Goal: Task Accomplishment & Management: Manage account settings

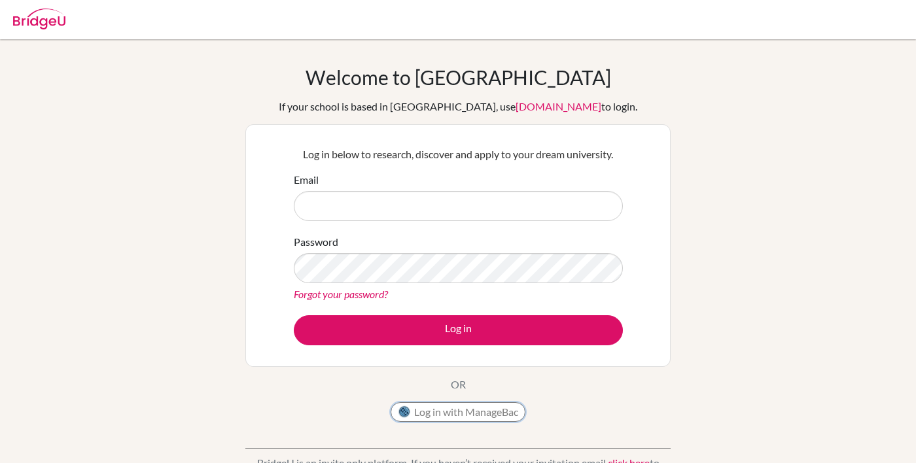
click at [490, 408] on button "Log in with ManageBac" at bounding box center [458, 412] width 135 height 20
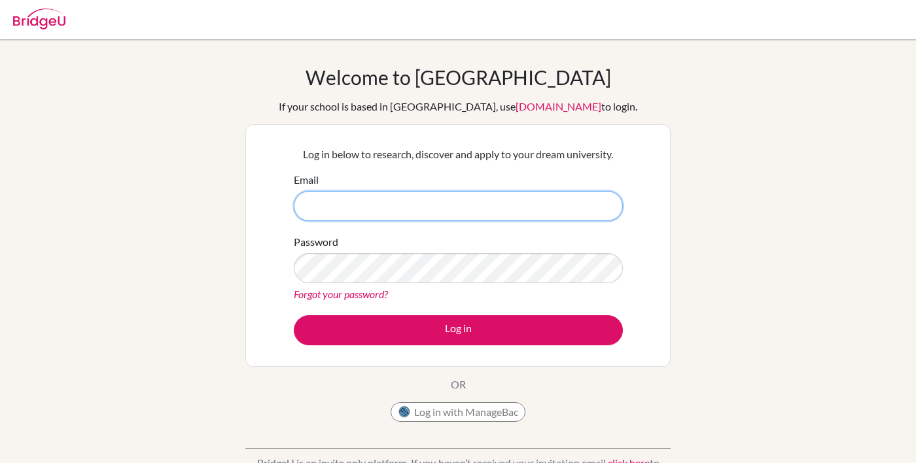
click at [546, 209] on input "Email" at bounding box center [458, 206] width 329 height 30
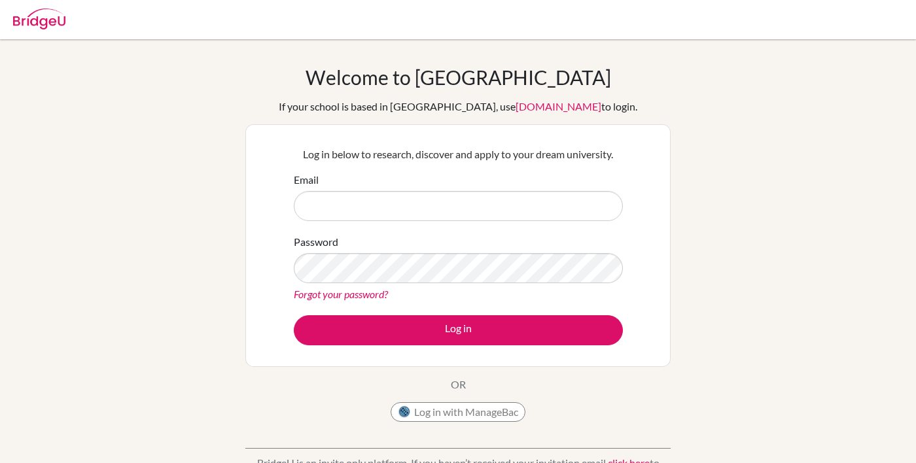
click at [500, 203] on input "Email" at bounding box center [458, 206] width 329 height 30
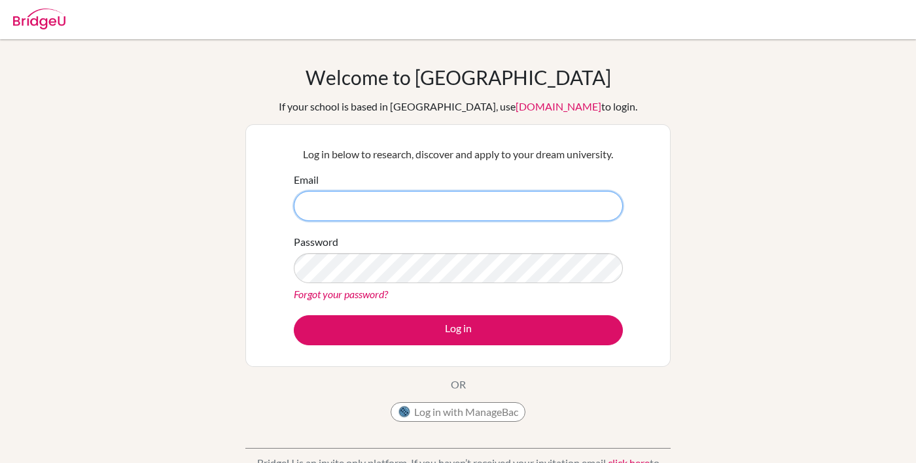
type input "[EMAIL_ADDRESS][DOMAIN_NAME]"
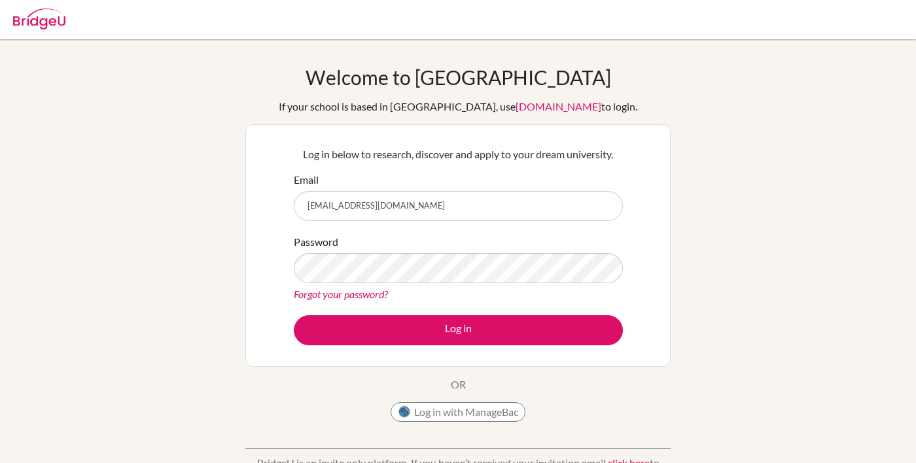
click at [294, 315] on button "Log in" at bounding box center [458, 330] width 329 height 30
